Goal: Information Seeking & Learning: Compare options

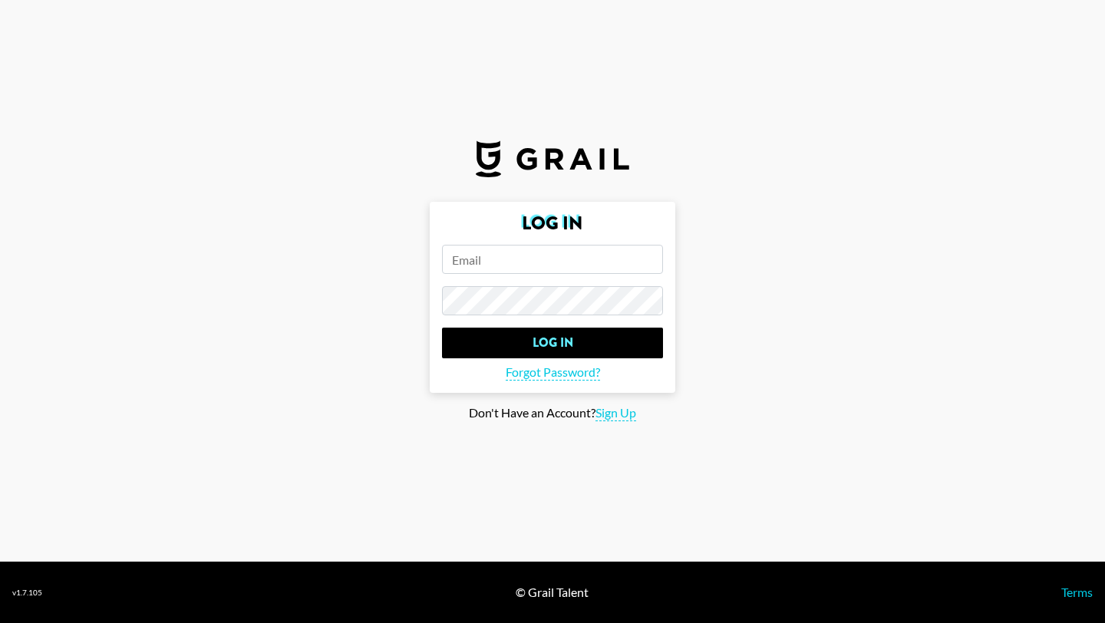
click at [525, 266] on input "email" at bounding box center [552, 259] width 221 height 29
type input "[EMAIL_ADDRESS][DOMAIN_NAME]"
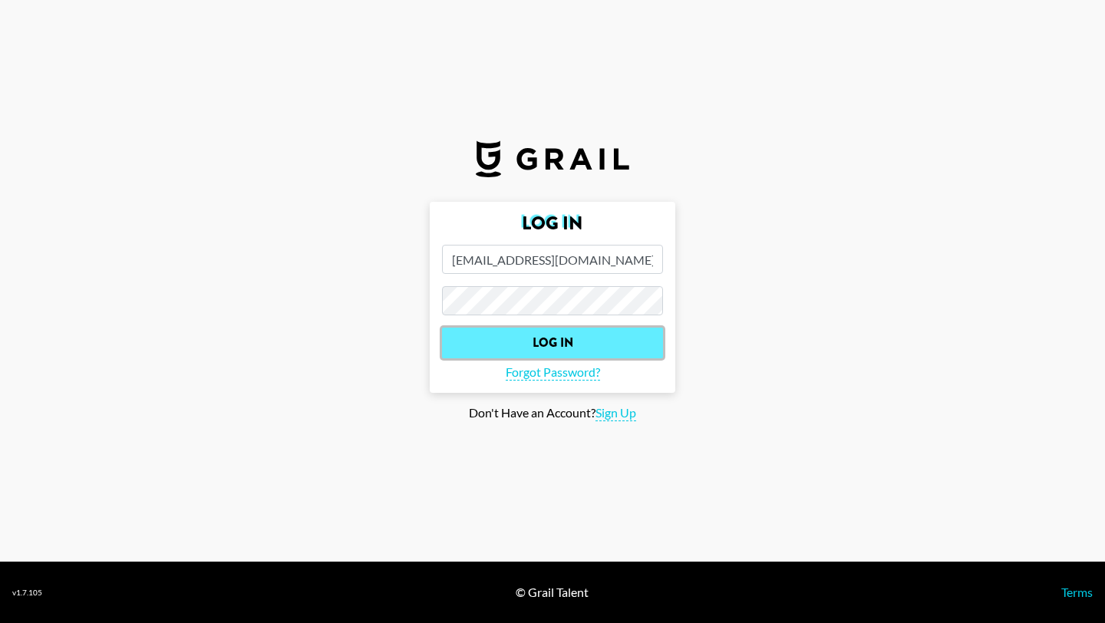
click at [530, 334] on input "Log In" at bounding box center [552, 343] width 221 height 31
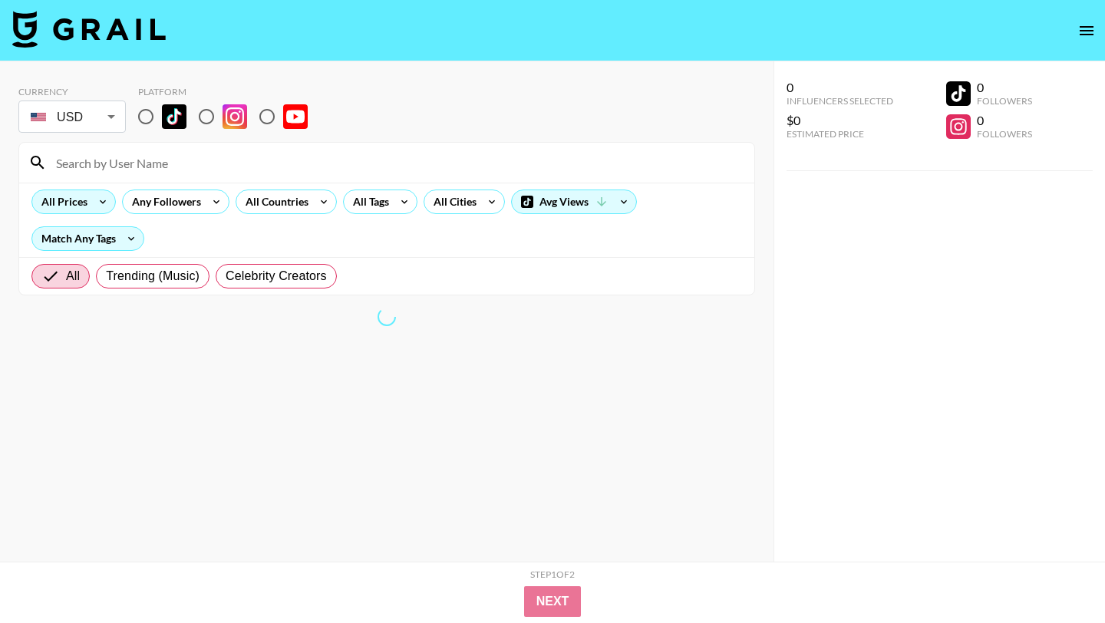
click at [91, 204] on icon at bounding box center [103, 201] width 25 height 23
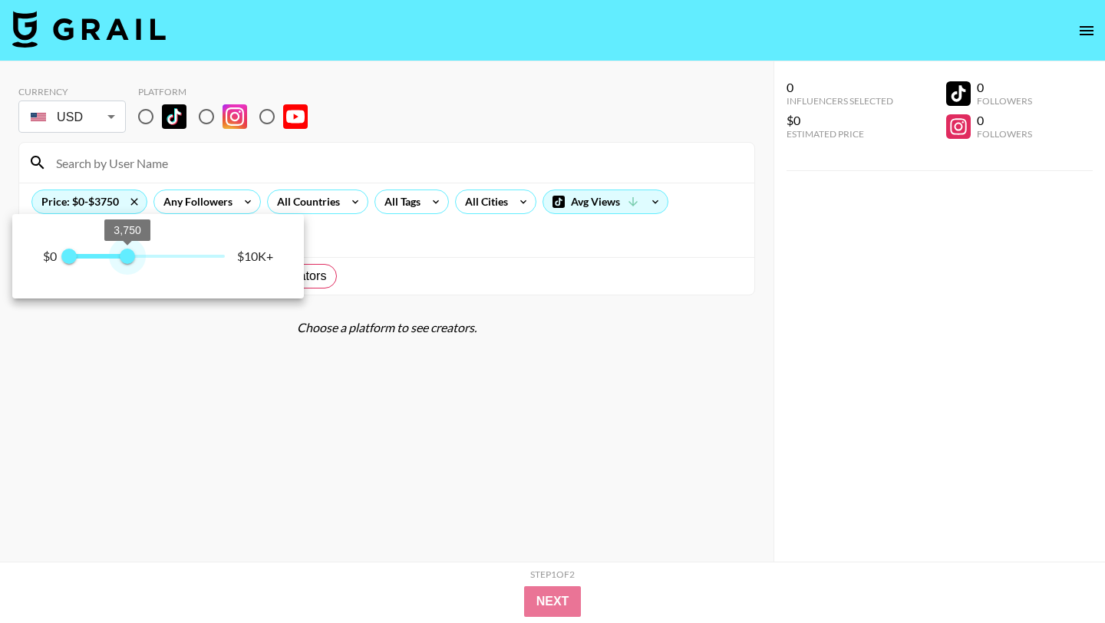
type input "1750"
drag, startPoint x: 226, startPoint y: 263, endPoint x: 95, endPoint y: 266, distance: 131.3
click at [95, 264] on span "1,750" at bounding box center [96, 256] width 15 height 15
click at [280, 156] on div at bounding box center [552, 311] width 1105 height 623
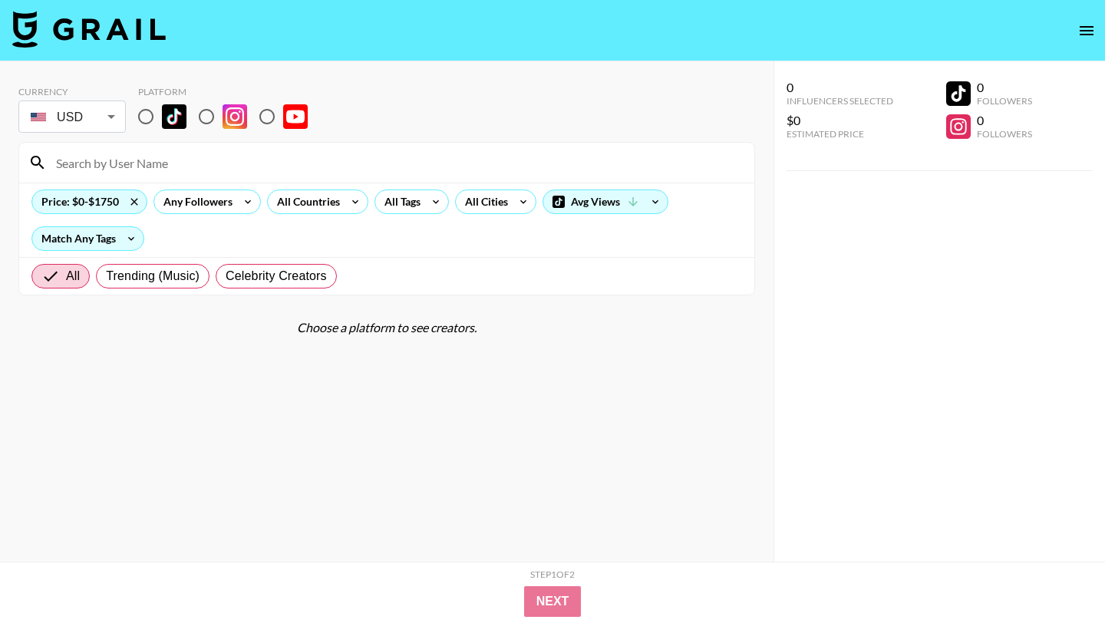
click at [122, 162] on input at bounding box center [396, 162] width 698 height 25
click at [150, 278] on span "Trending (Music)" at bounding box center [153, 276] width 94 height 18
click at [106, 276] on input "Trending (Music)" at bounding box center [106, 276] width 0 height 0
radio input "true"
click at [46, 276] on span "All" at bounding box center [48, 276] width 14 height 18
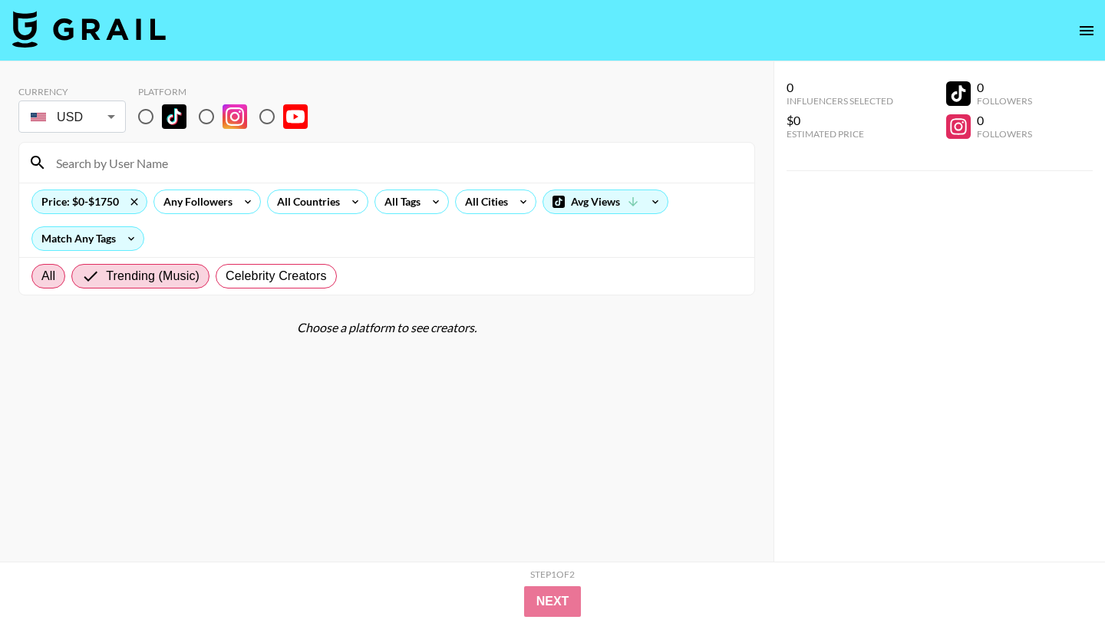
click at [41, 276] on input "All" at bounding box center [41, 276] width 0 height 0
radio input "true"
click at [147, 111] on input "radio" at bounding box center [146, 117] width 32 height 32
radio input "true"
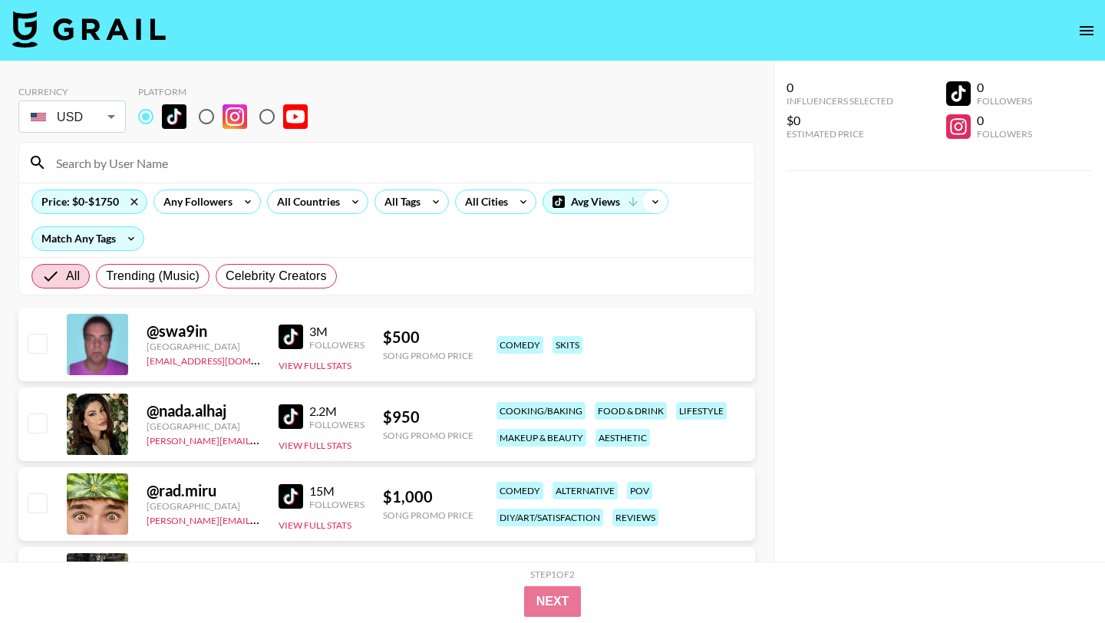
click at [653, 205] on icon at bounding box center [655, 201] width 25 height 23
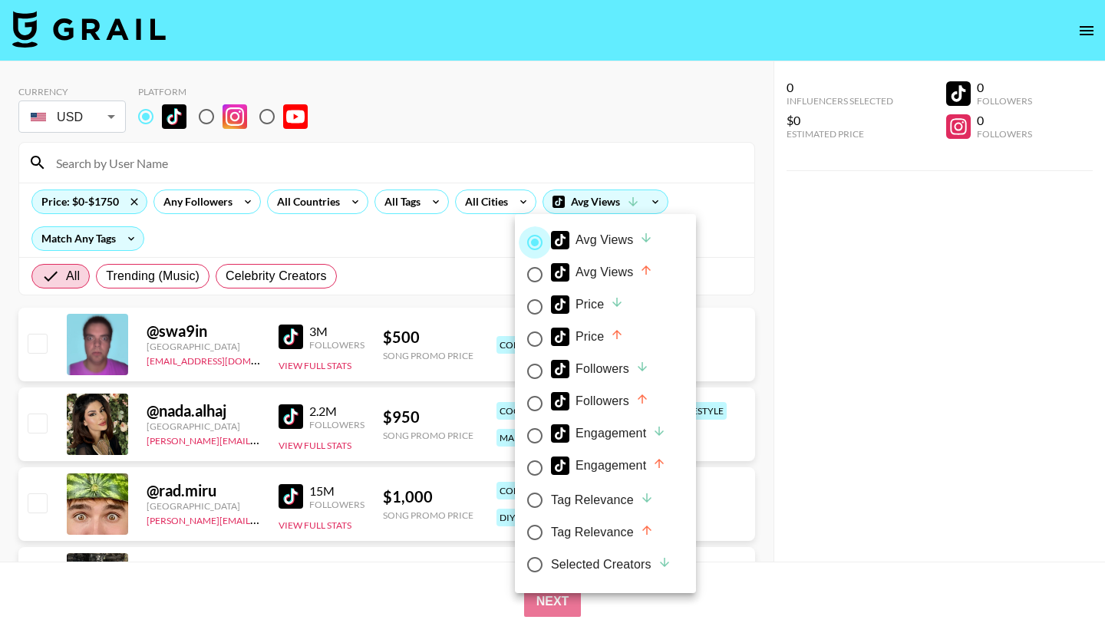
click at [535, 238] on input "Avg Views" at bounding box center [535, 242] width 32 height 32
click at [434, 235] on div at bounding box center [552, 311] width 1105 height 623
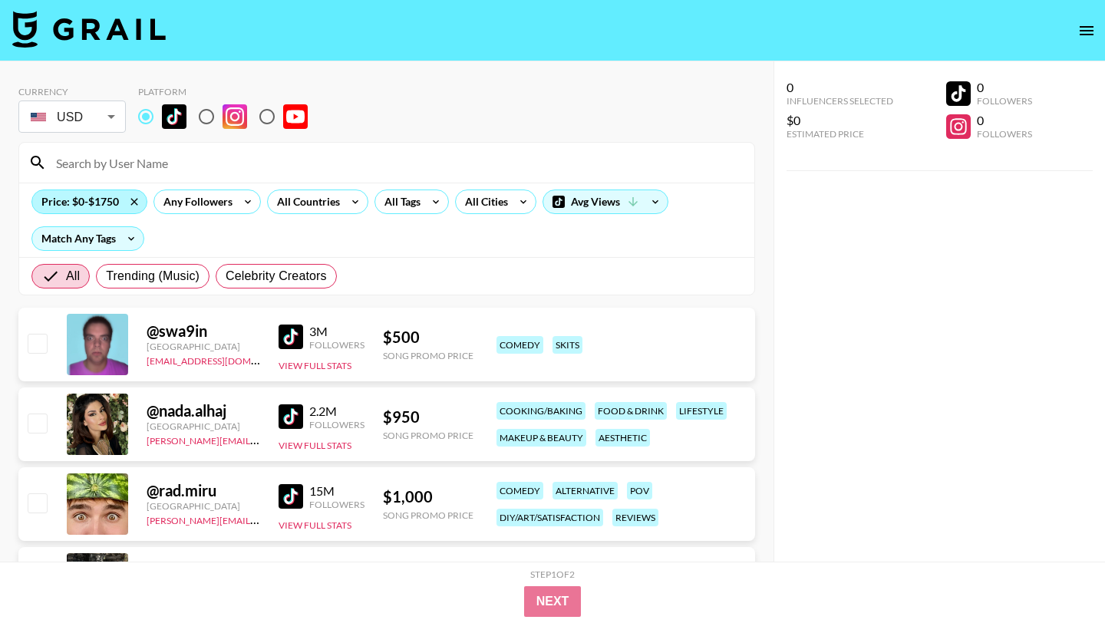
click at [83, 201] on div "Price: $0-$1750" at bounding box center [89, 201] width 114 height 23
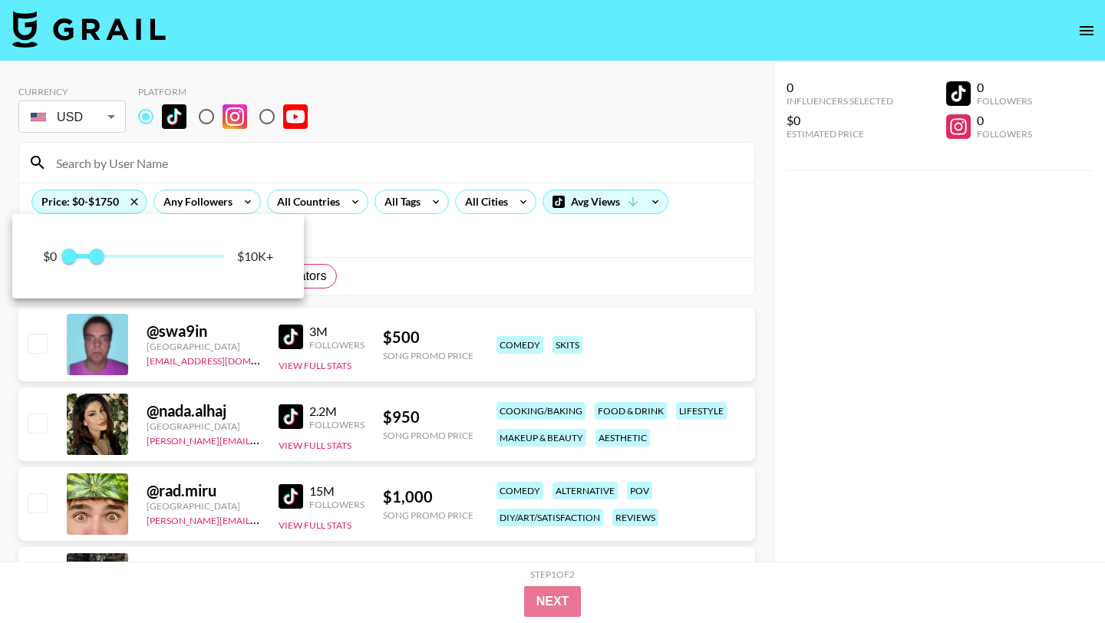
click at [295, 331] on div at bounding box center [552, 311] width 1105 height 623
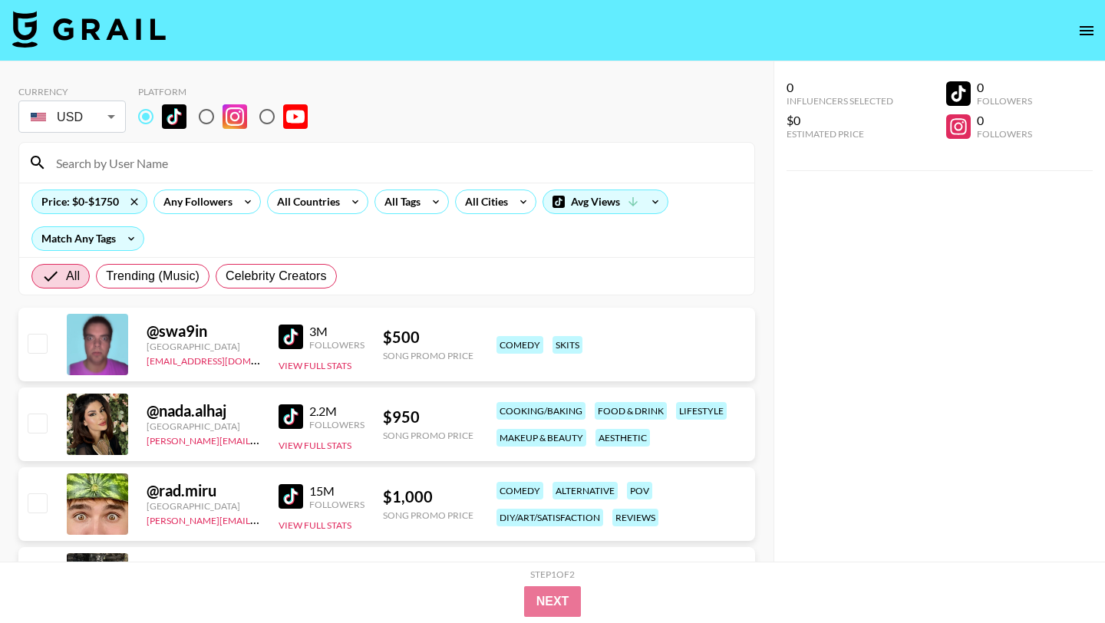
click at [290, 341] on img at bounding box center [291, 337] width 25 height 25
click at [401, 196] on div "All Tags" at bounding box center [399, 201] width 48 height 23
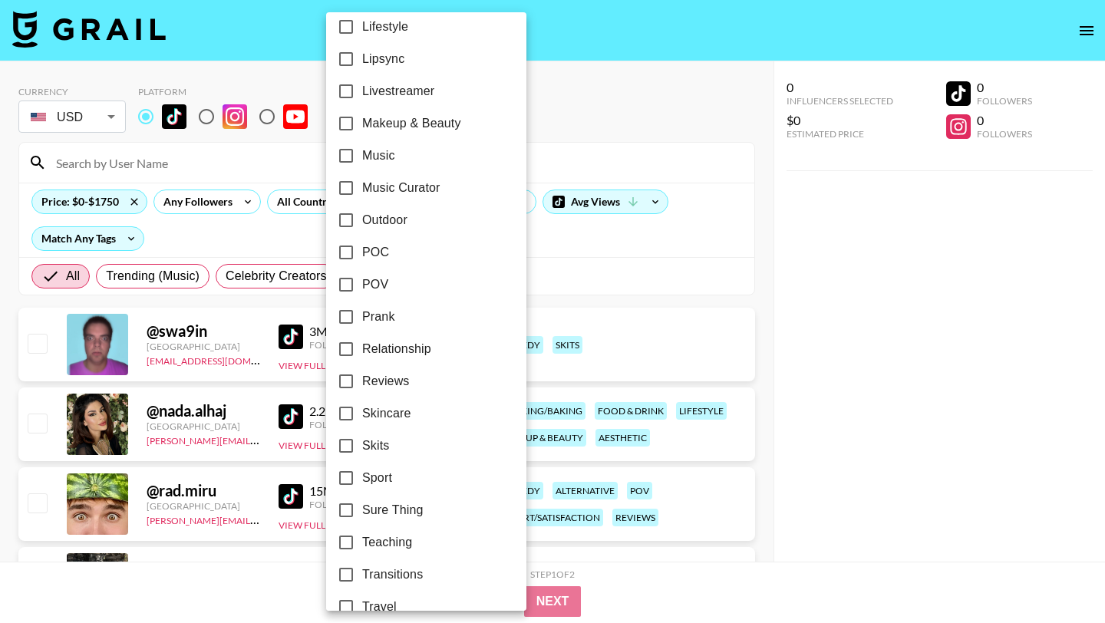
scroll to position [844, 0]
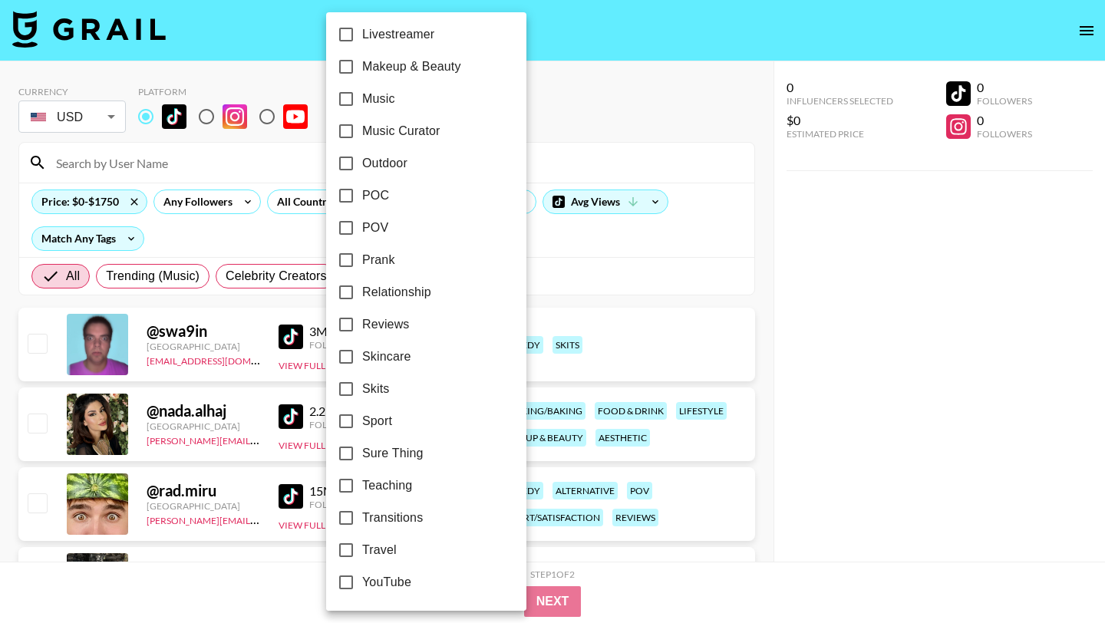
click at [348, 100] on input "Music" at bounding box center [346, 99] width 32 height 32
checkbox input "true"
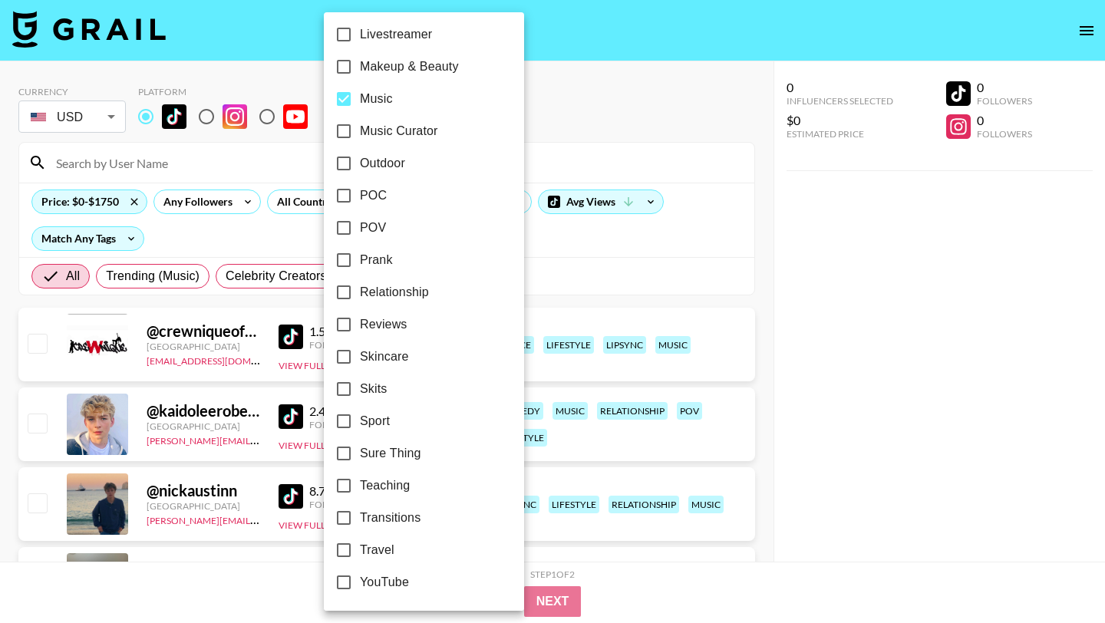
click at [697, 299] on div at bounding box center [552, 311] width 1105 height 623
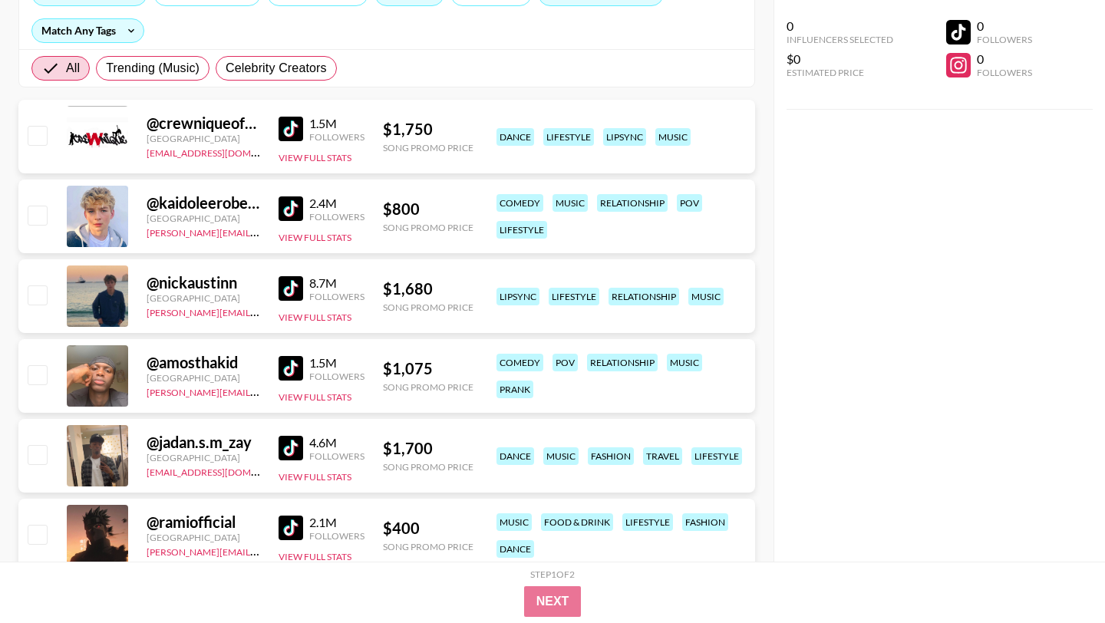
scroll to position [211, 0]
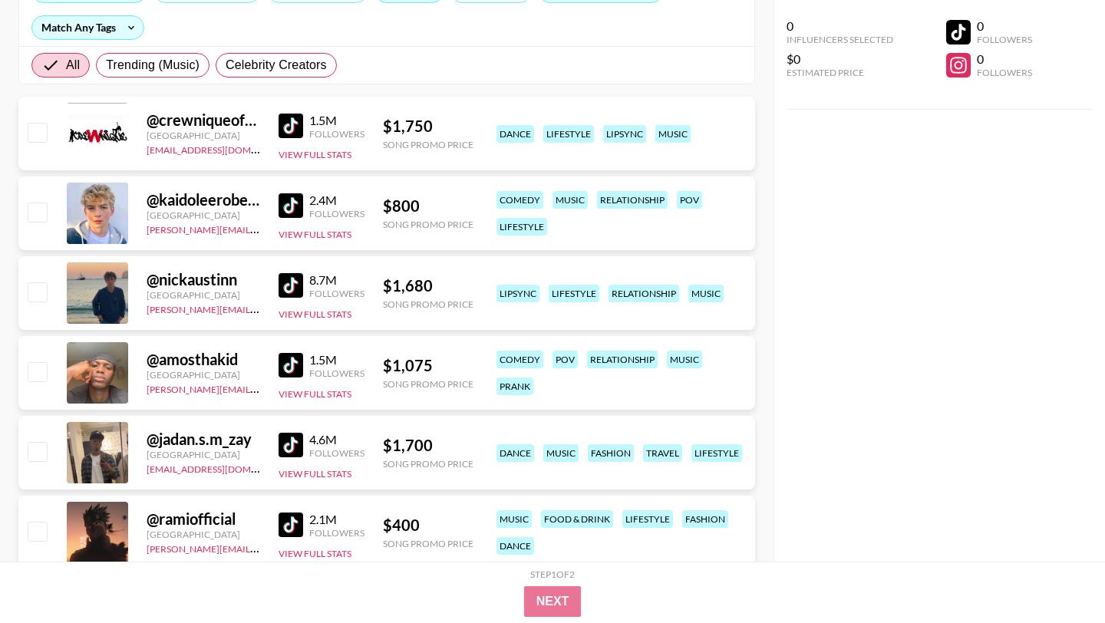
click at [296, 202] on img at bounding box center [291, 205] width 25 height 25
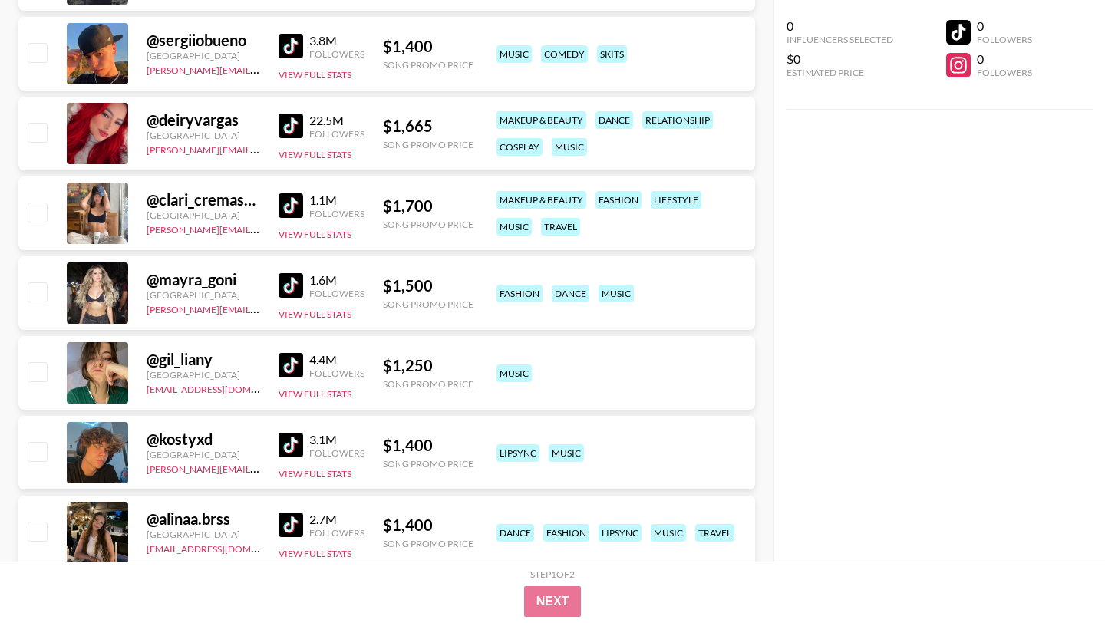
scroll to position [1100, 0]
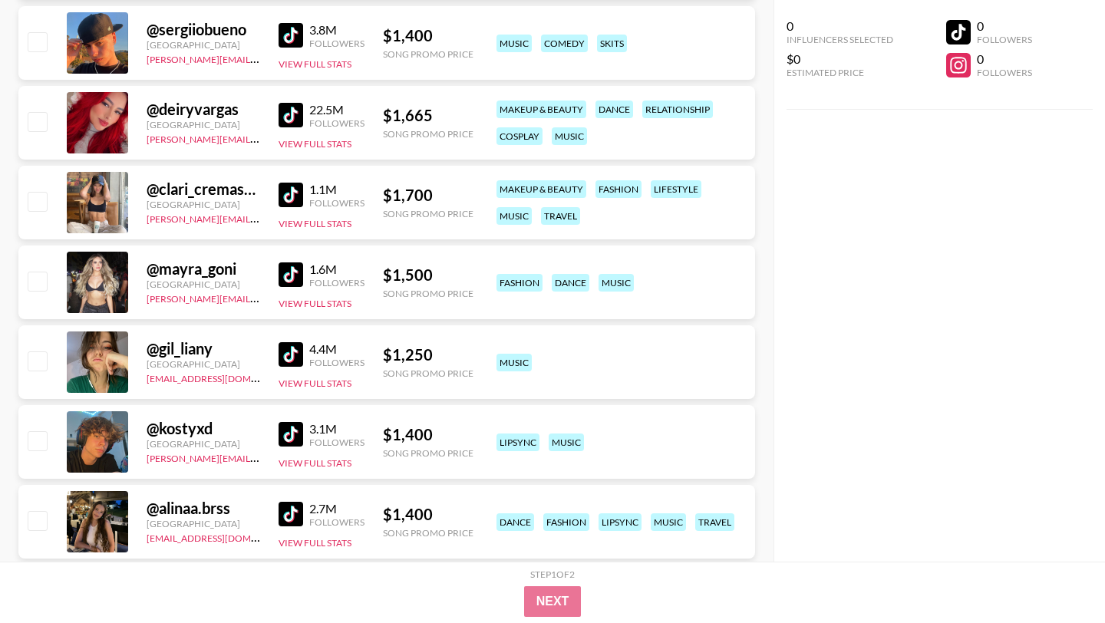
click at [290, 113] on img at bounding box center [291, 115] width 25 height 25
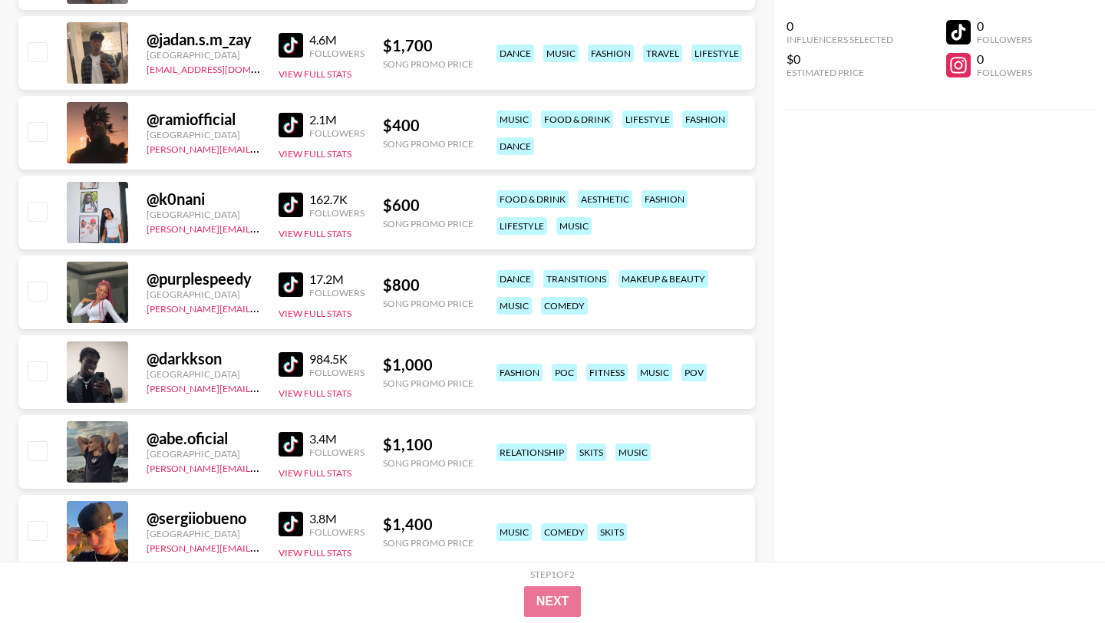
scroll to position [0, 0]
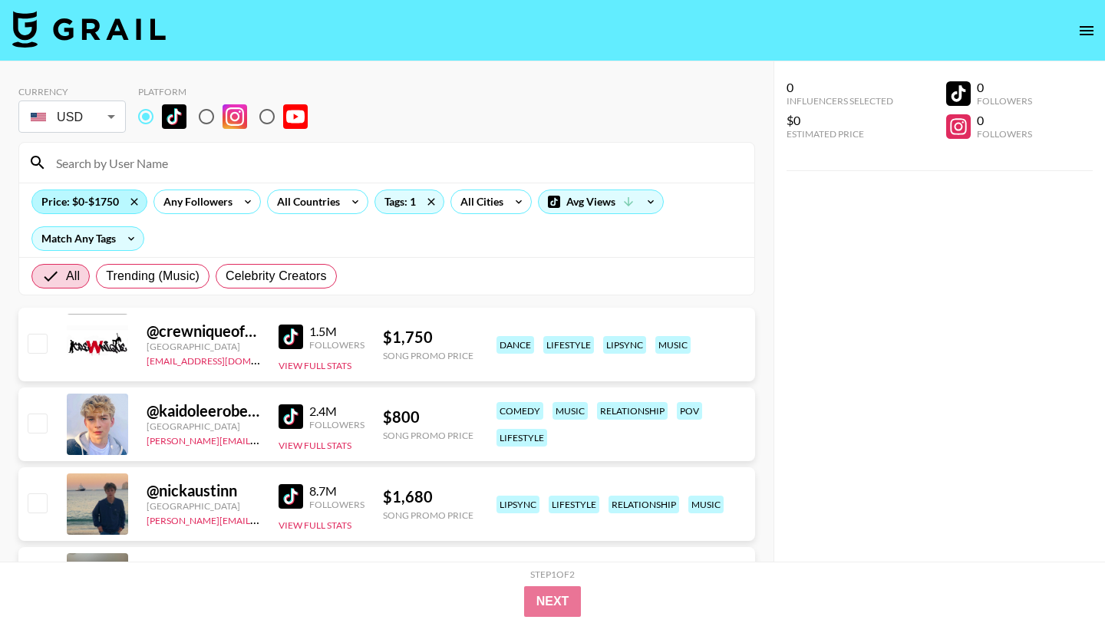
click at [105, 197] on div "Price: $0-$1750" at bounding box center [89, 201] width 114 height 23
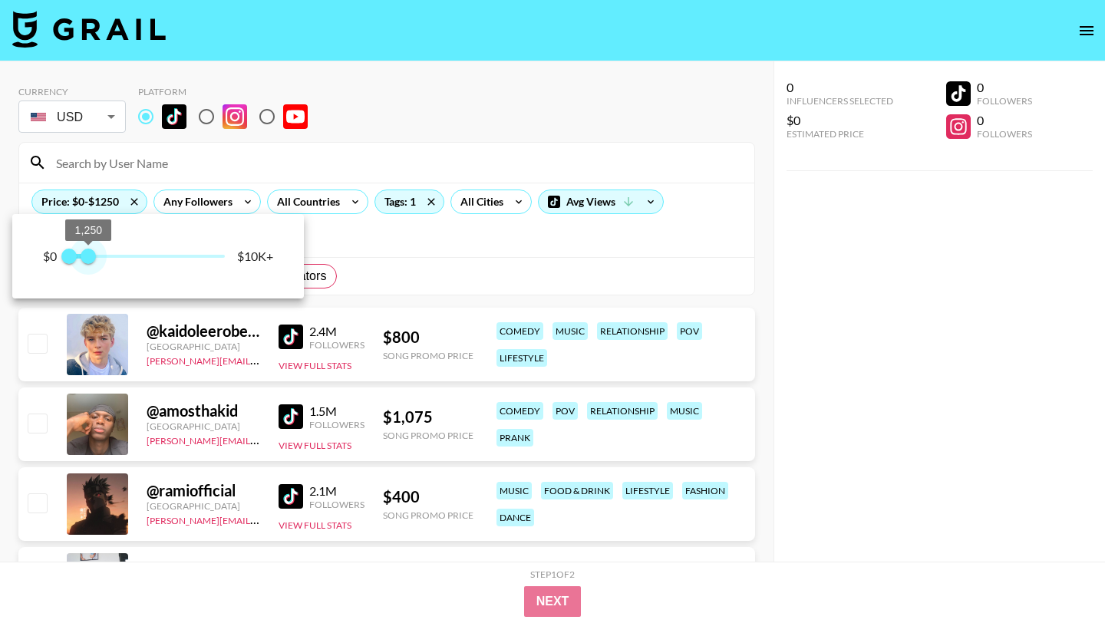
type input "1000"
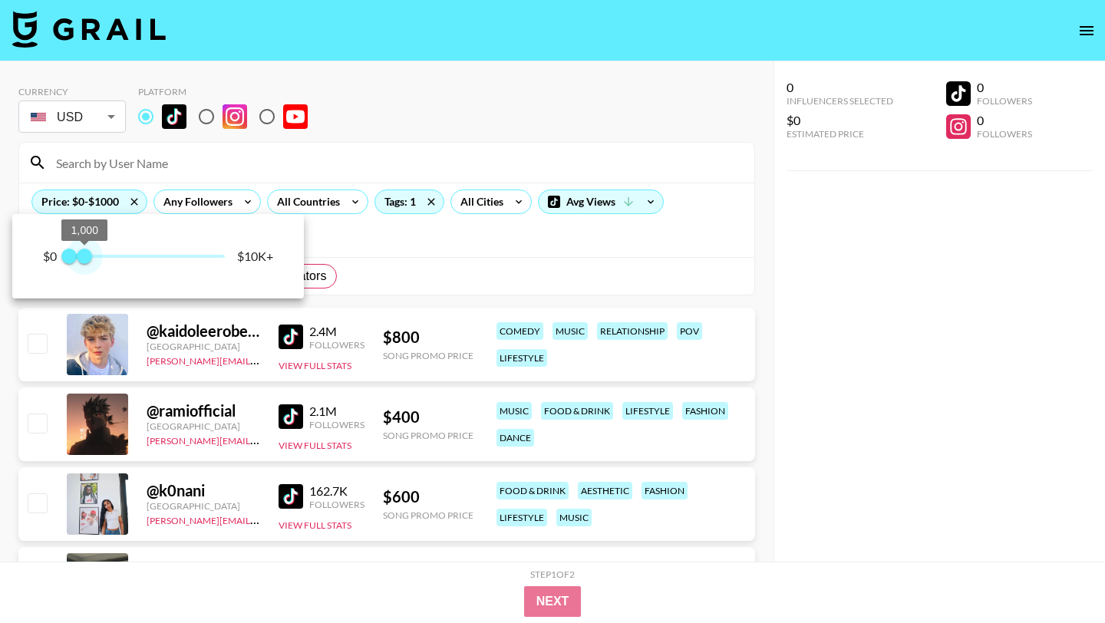
drag, startPoint x: 96, startPoint y: 251, endPoint x: 86, endPoint y: 251, distance: 10.0
click at [86, 251] on span "1,000" at bounding box center [84, 256] width 15 height 15
click at [415, 284] on div at bounding box center [552, 311] width 1105 height 623
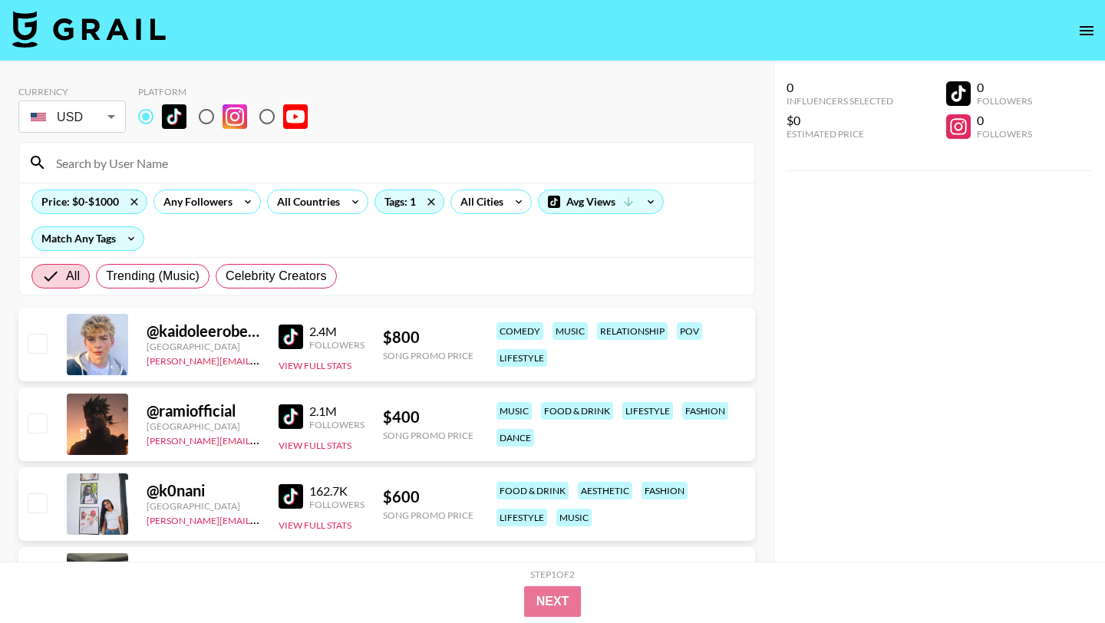
click at [292, 418] on img at bounding box center [291, 417] width 25 height 25
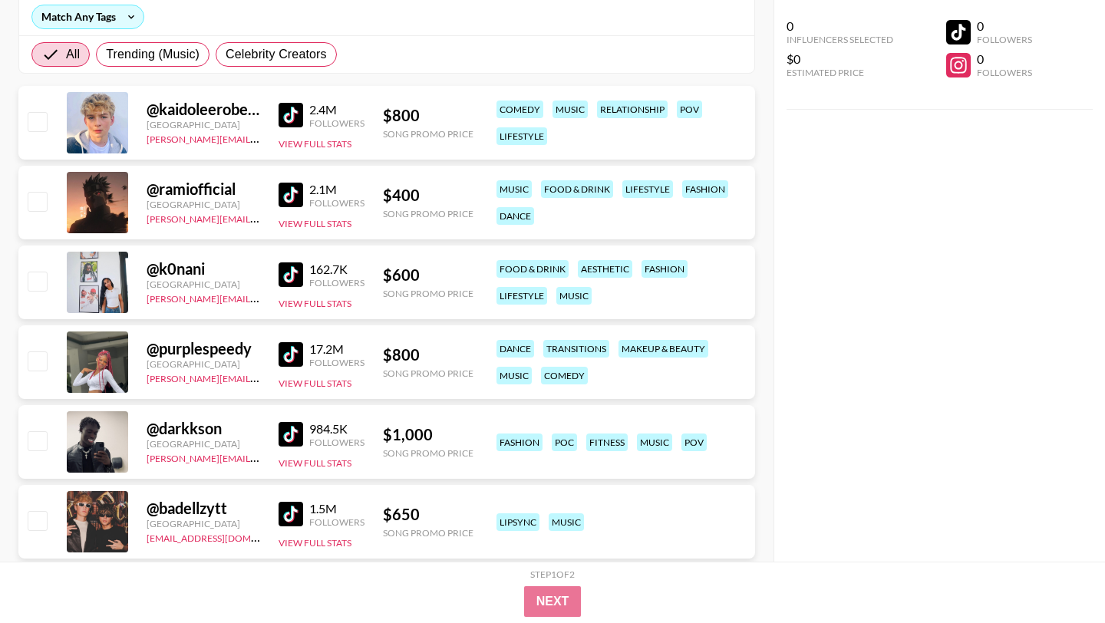
scroll to position [249, 0]
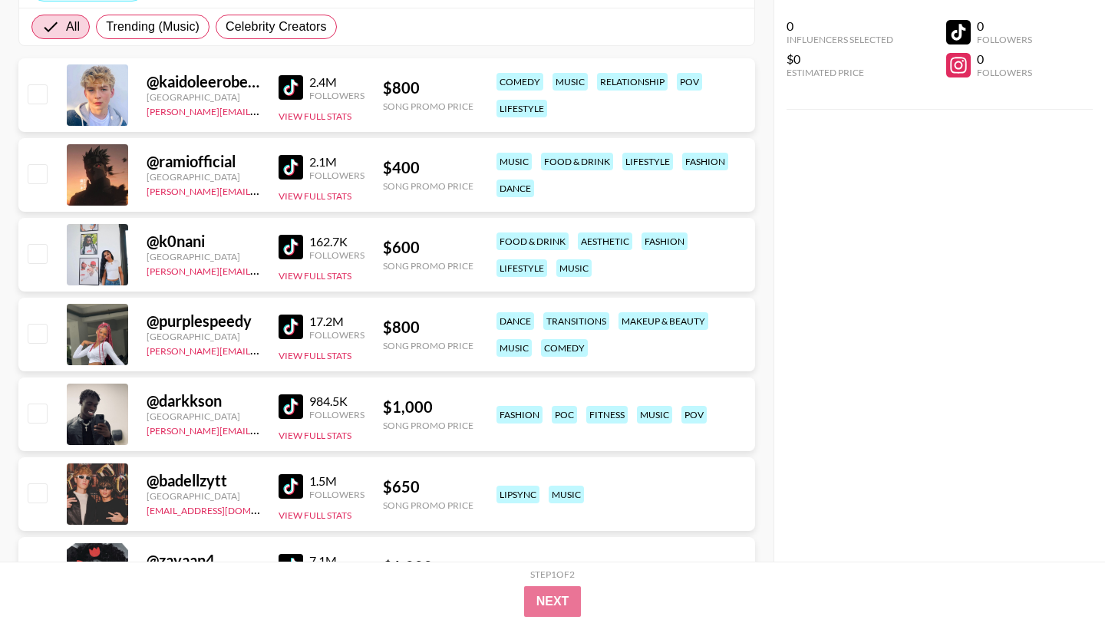
click at [297, 329] on img at bounding box center [291, 327] width 25 height 25
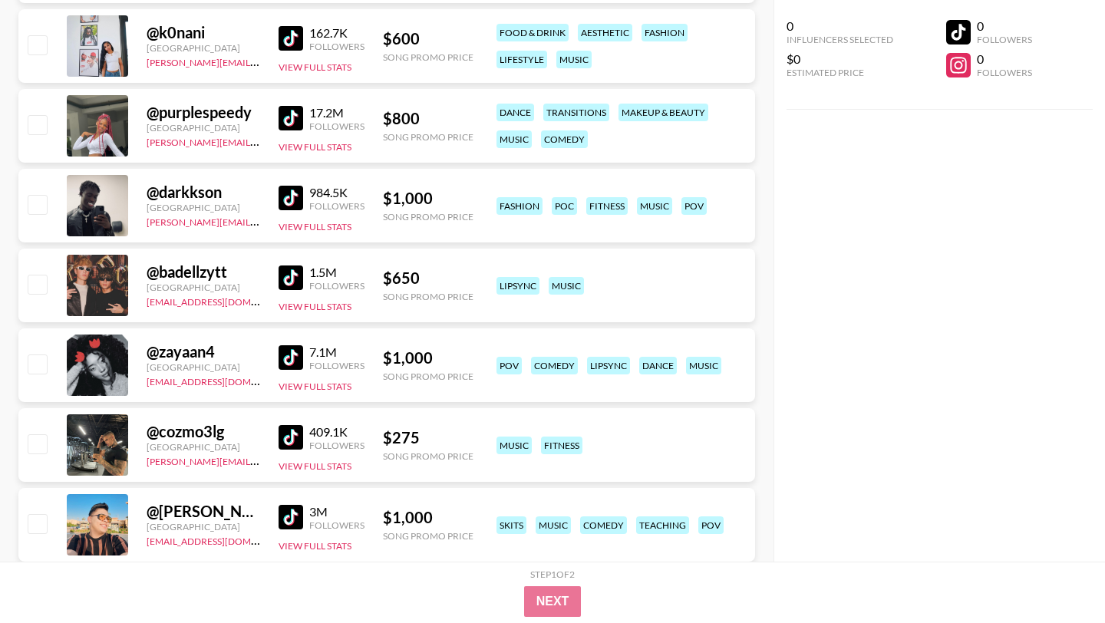
scroll to position [460, 0]
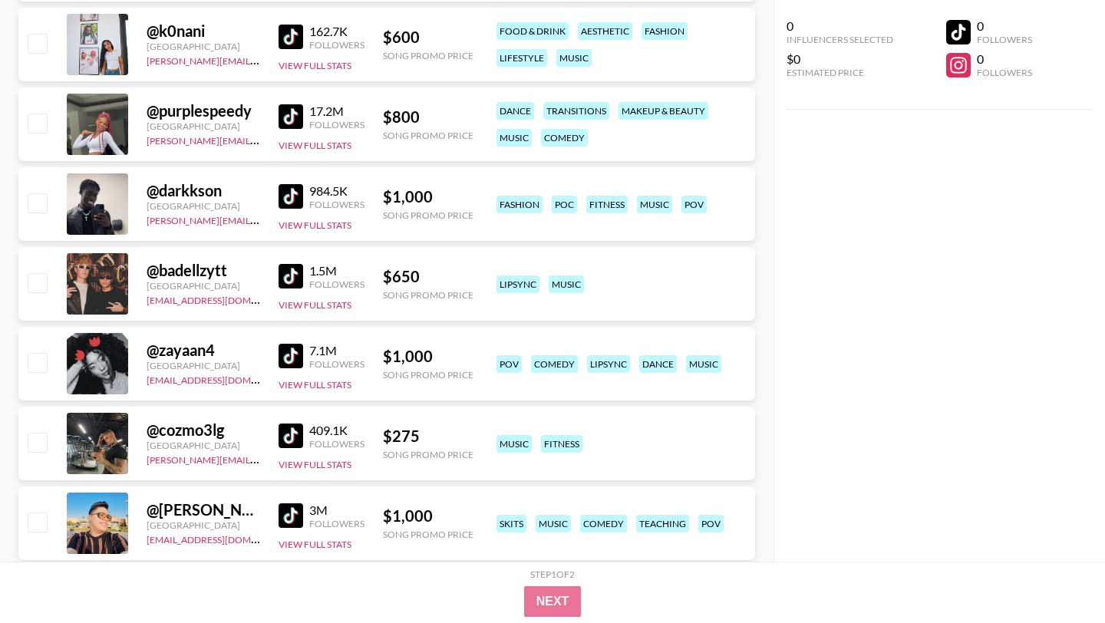
click at [293, 269] on img at bounding box center [291, 276] width 25 height 25
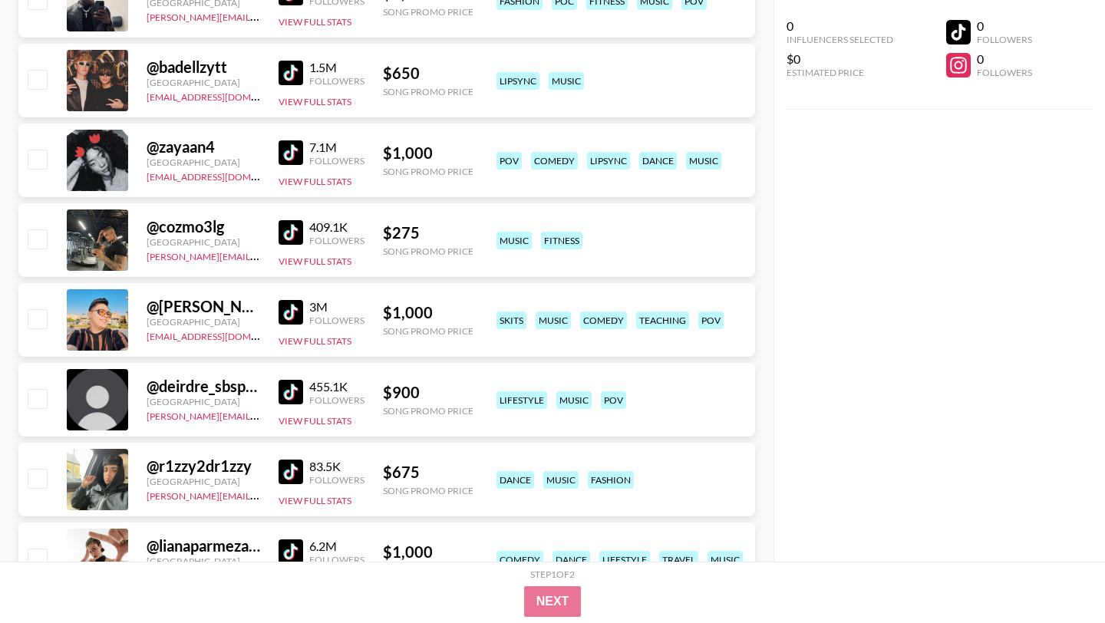
scroll to position [665, 0]
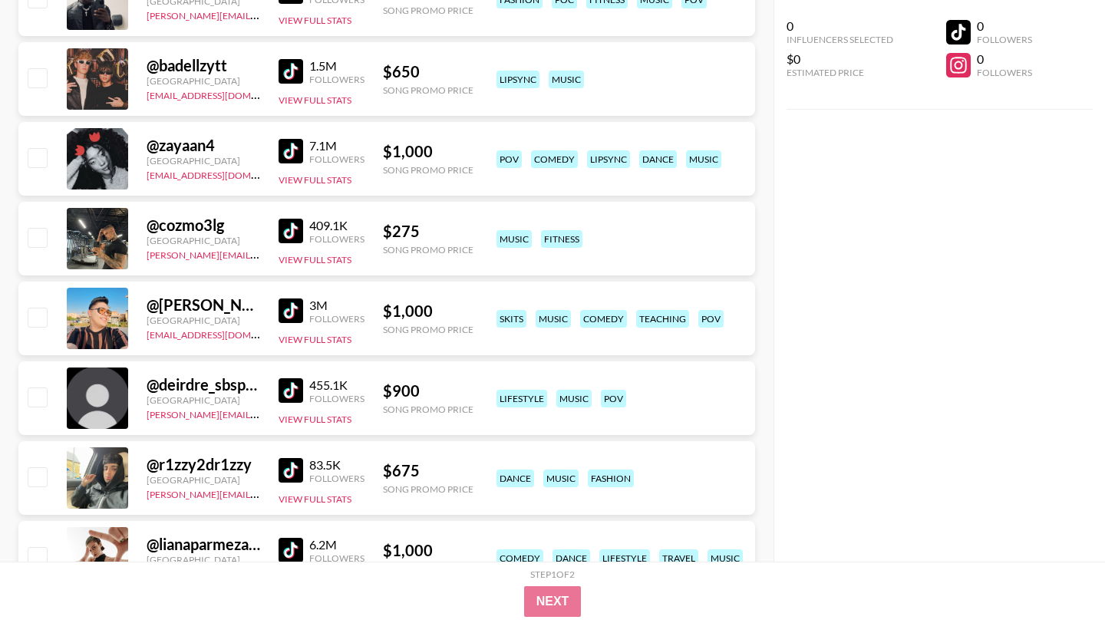
click at [292, 308] on img at bounding box center [291, 311] width 25 height 25
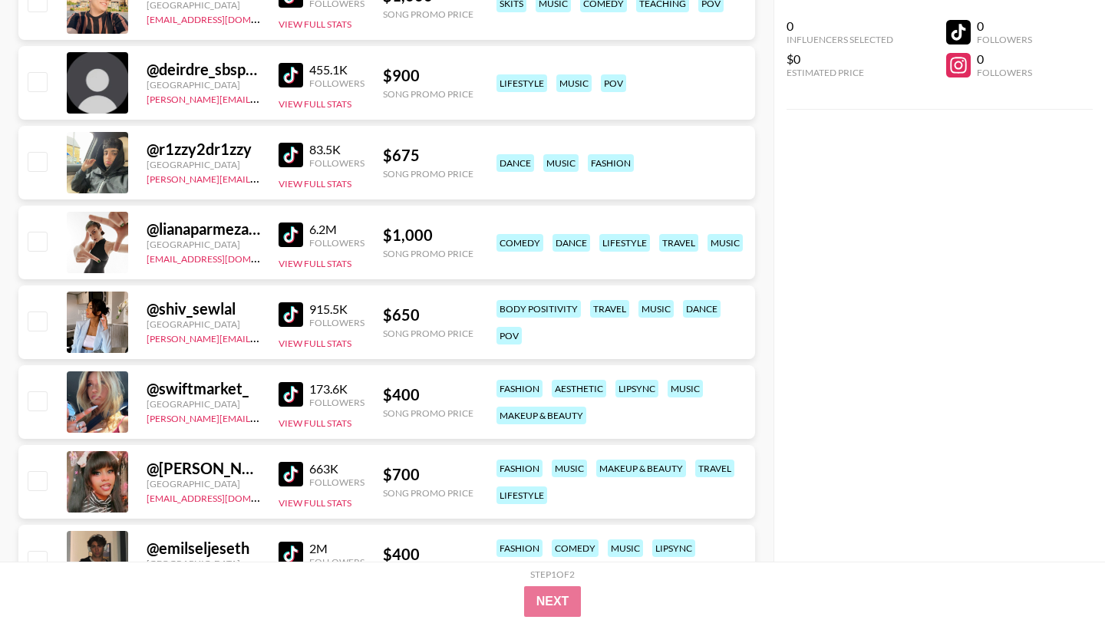
scroll to position [986, 0]
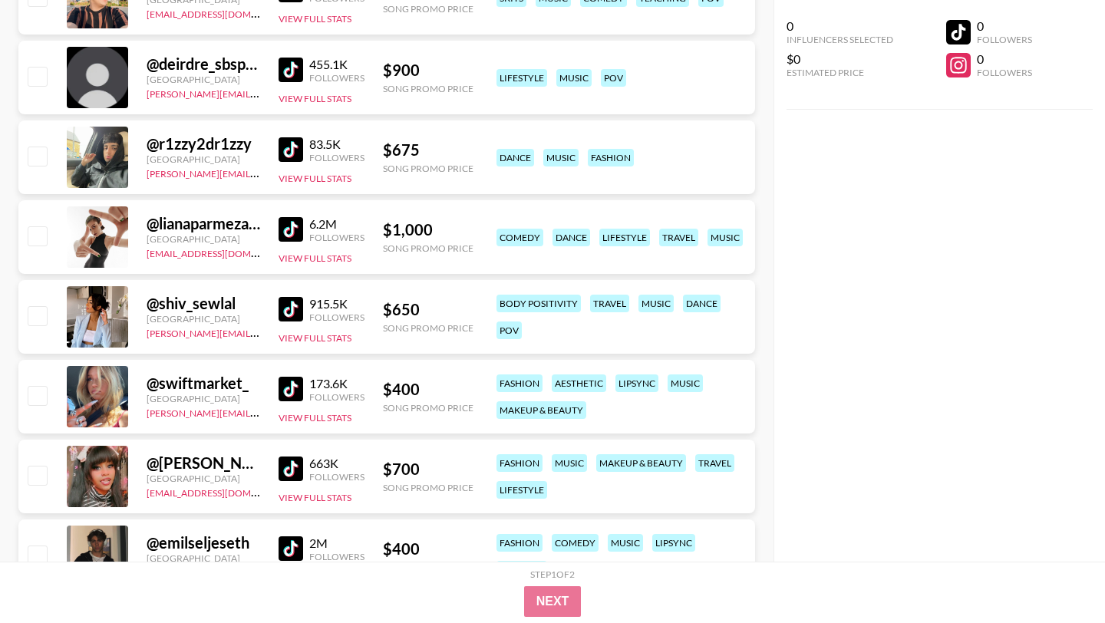
click at [291, 233] on img at bounding box center [291, 229] width 25 height 25
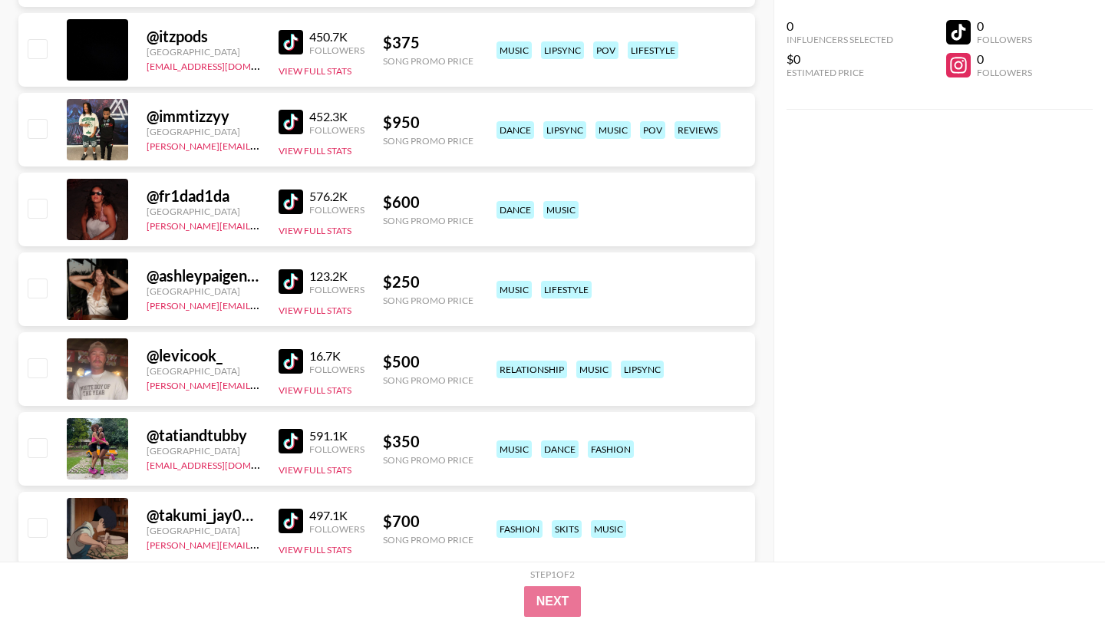
scroll to position [3022, 0]
